Goal: Task Accomplishment & Management: Manage account settings

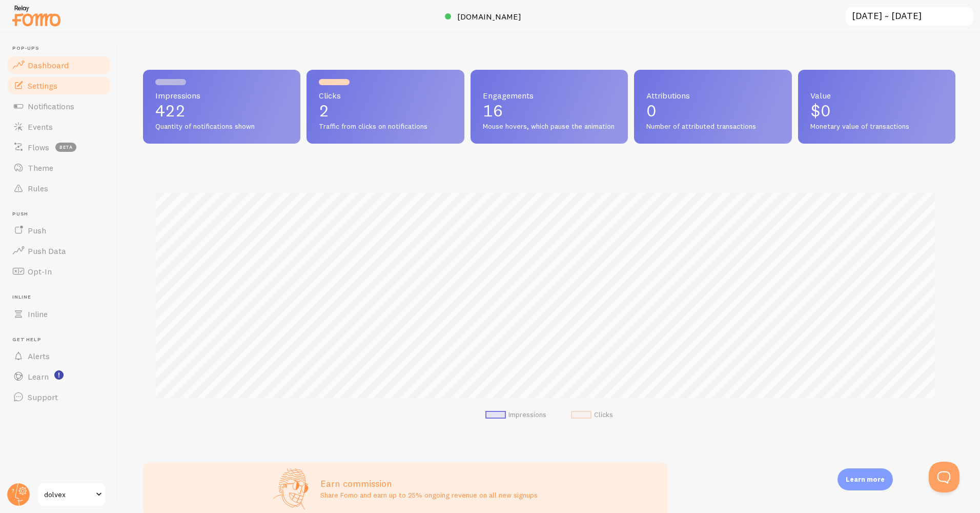
click at [69, 95] on link "Settings" at bounding box center [59, 85] width 106 height 21
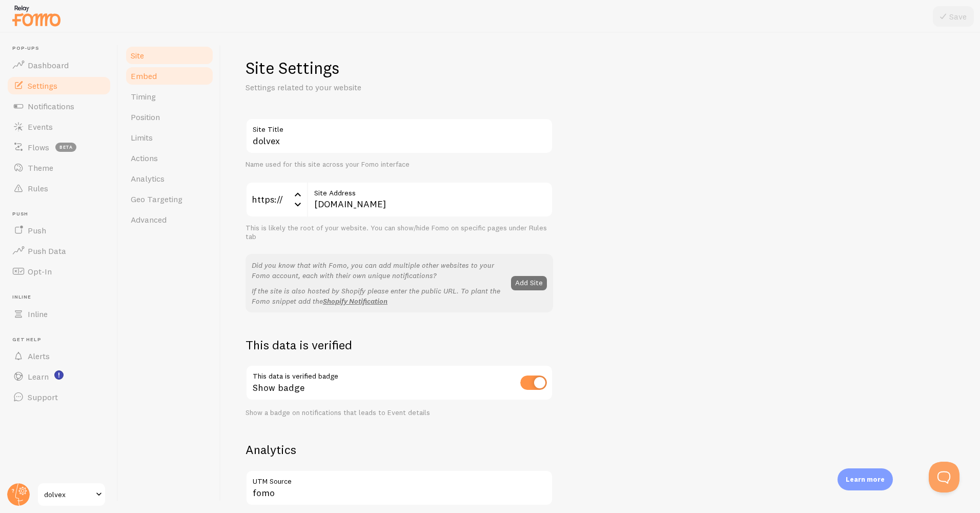
click at [164, 77] on link "Embed" at bounding box center [170, 76] width 90 height 21
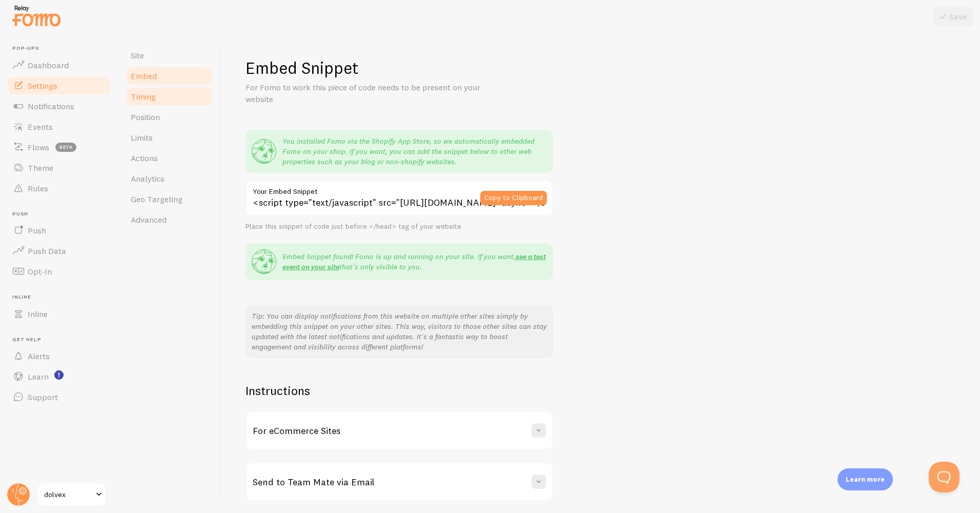
click at [159, 99] on link "Timing" at bounding box center [170, 96] width 90 height 21
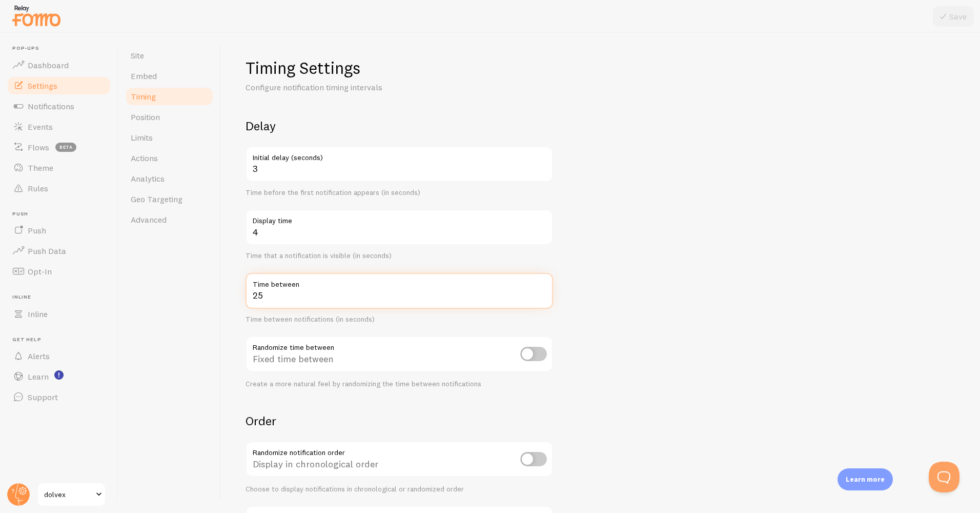
click at [405, 299] on input "25" at bounding box center [400, 291] width 308 height 36
click at [543, 165] on input "4" at bounding box center [400, 164] width 308 height 36
click at [543, 165] on input "5" at bounding box center [400, 164] width 308 height 36
click at [543, 165] on input "6" at bounding box center [400, 164] width 308 height 36
click at [543, 165] on input "7" at bounding box center [400, 164] width 308 height 36
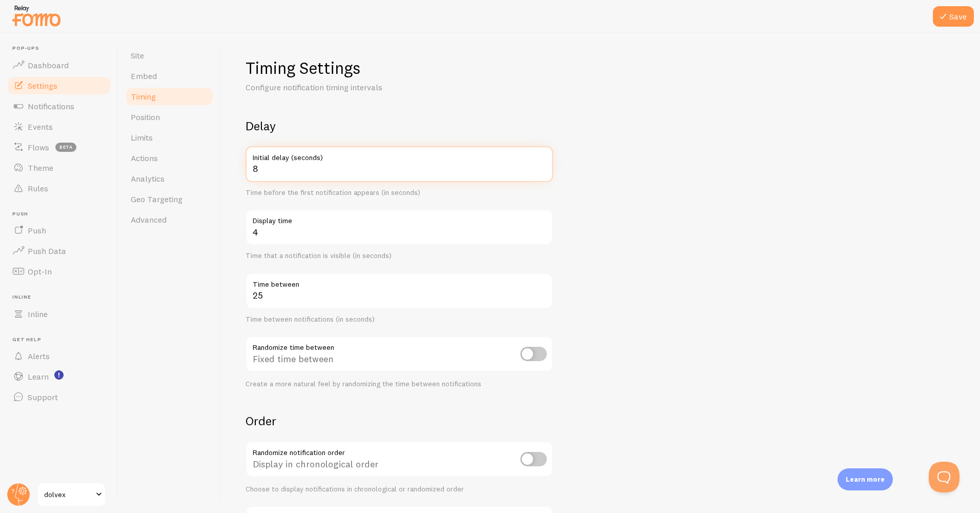
click at [543, 165] on input "8" at bounding box center [400, 164] width 308 height 36
click at [543, 165] on input "9" at bounding box center [400, 164] width 308 height 36
click at [543, 165] on input "10" at bounding box center [400, 164] width 308 height 36
click at [543, 171] on input "9" at bounding box center [400, 164] width 308 height 36
click at [543, 171] on input "8" at bounding box center [400, 164] width 308 height 36
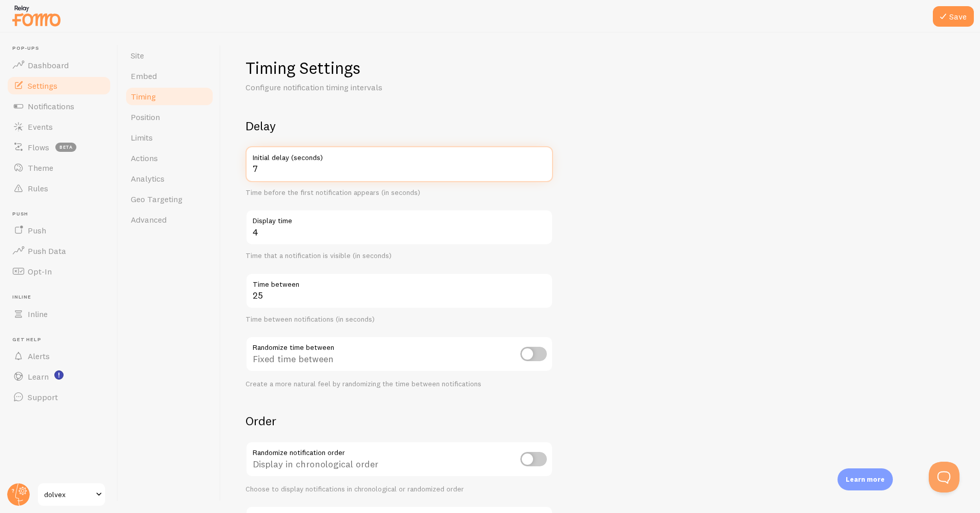
type input "7"
click at [543, 171] on input "7" at bounding box center [400, 164] width 308 height 36
click at [962, 15] on button "Save" at bounding box center [953, 16] width 41 height 21
